Goal: Task Accomplishment & Management: Complete application form

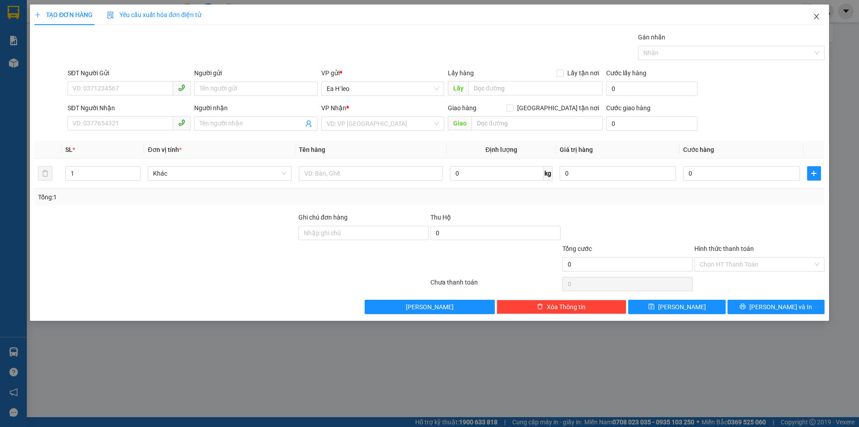
click at [816, 16] on icon "close" at bounding box center [816, 16] width 5 height 5
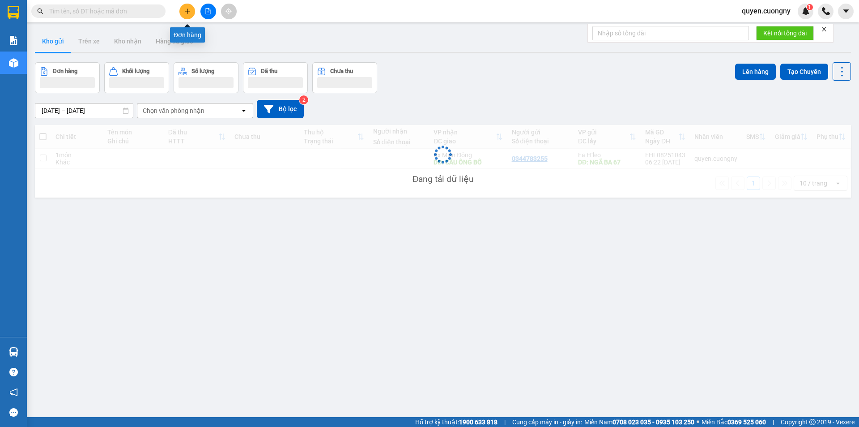
click at [186, 7] on button at bounding box center [187, 12] width 16 height 16
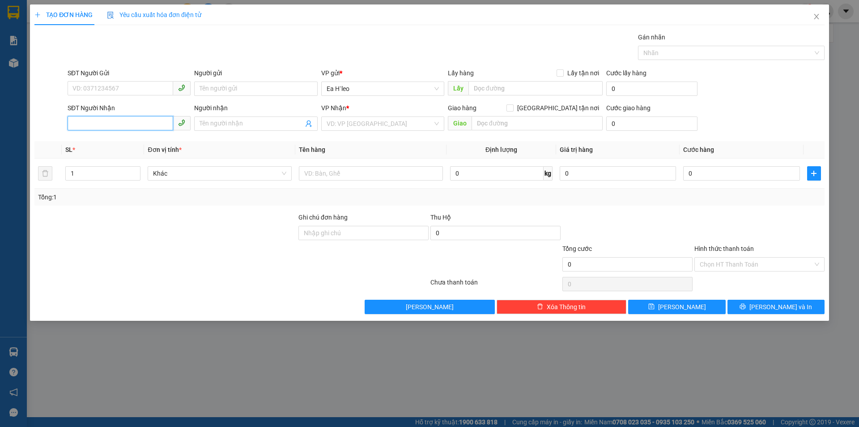
click at [141, 122] on input "SĐT Người Nhận" at bounding box center [121, 123] width 106 height 14
click at [139, 91] on input "SĐT Người Gửi" at bounding box center [121, 88] width 106 height 14
click at [502, 93] on input "text" at bounding box center [536, 88] width 134 height 14
click at [350, 177] on input "text" at bounding box center [371, 173] width 144 height 14
type input "8 tạ sầu riêng"
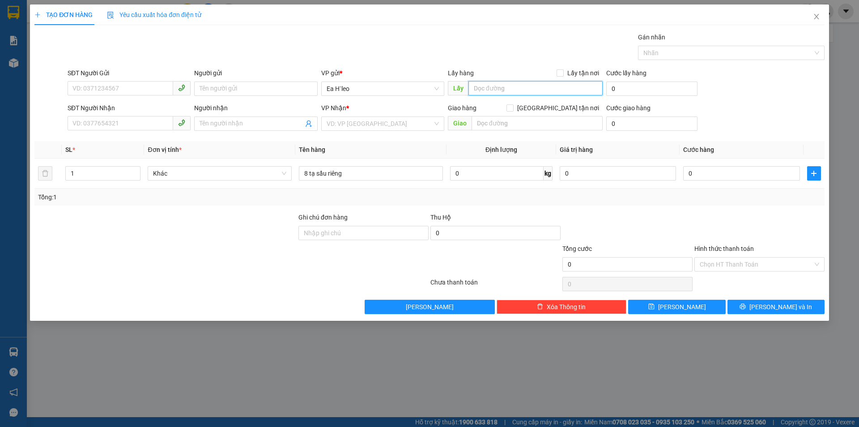
click at [504, 87] on input "text" at bounding box center [536, 88] width 134 height 14
type input "KM 74"
click at [366, 126] on input "search" at bounding box center [380, 123] width 106 height 13
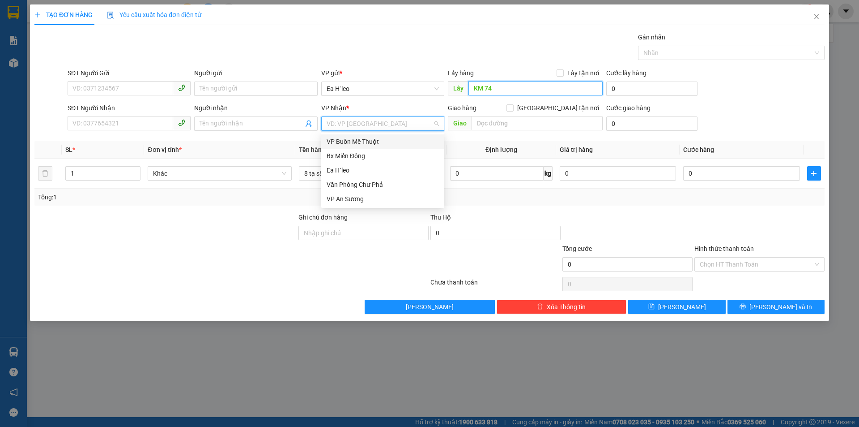
click at [474, 88] on input "KM 74" at bounding box center [536, 88] width 134 height 14
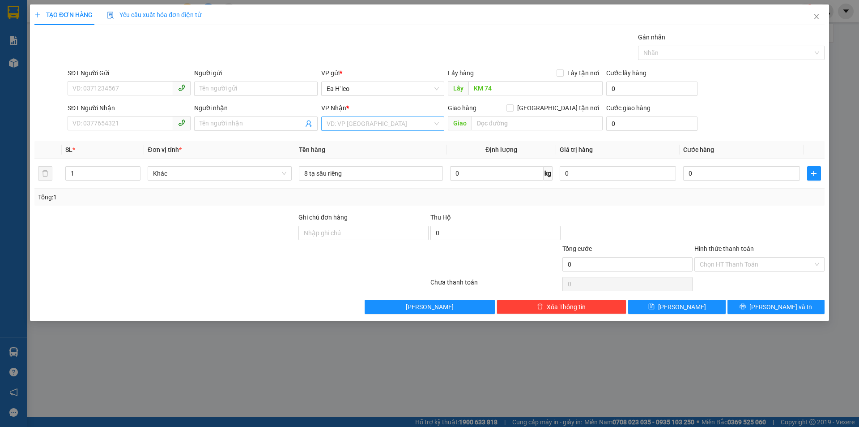
click at [329, 124] on input "search" at bounding box center [380, 123] width 106 height 13
drag, startPoint x: 355, startPoint y: 152, endPoint x: 419, endPoint y: 146, distance: 64.3
click at [356, 153] on div "Bx Miền Đông" at bounding box center [383, 156] width 112 height 10
click at [506, 128] on input "text" at bounding box center [537, 123] width 131 height 14
type input "NGÃ TƯ ĐỒNG XOÀI"
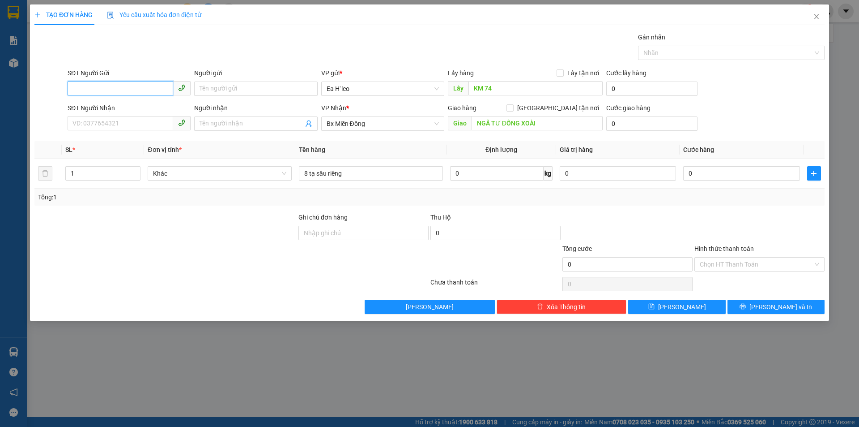
click at [106, 89] on input "SĐT Người Gửi" at bounding box center [121, 88] width 106 height 14
type input "0911547954"
click at [133, 105] on div "0911547954" at bounding box center [129, 107] width 112 height 10
type input "km 73"
type input "0911547954"
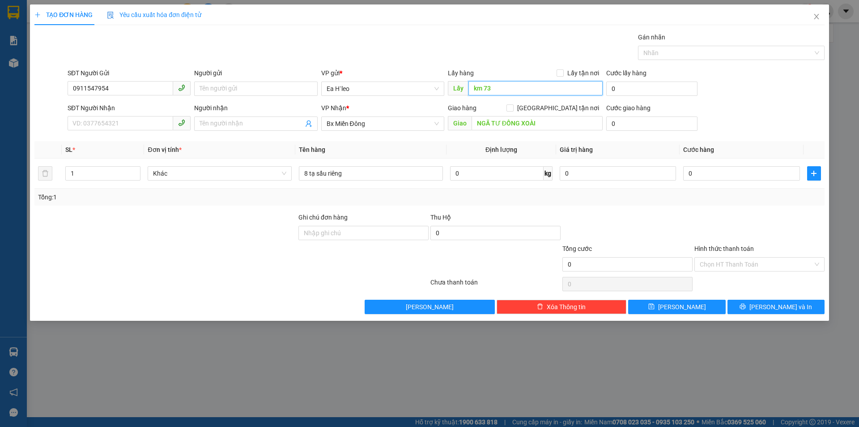
click at [507, 90] on input "km 73" at bounding box center [536, 88] width 134 height 14
type input "KM 74"
click at [678, 307] on span "[PERSON_NAME]" at bounding box center [682, 307] width 48 height 10
